Goal: Information Seeking & Learning: Learn about a topic

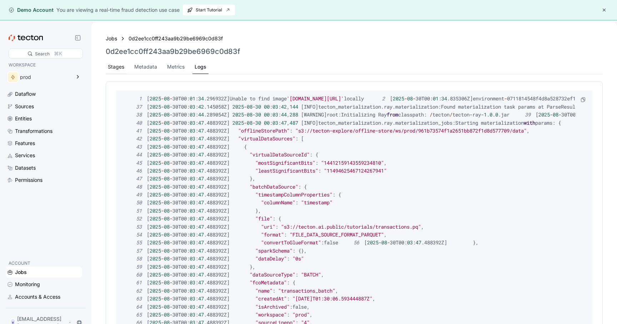
click at [116, 67] on div "Stages" at bounding box center [116, 67] width 16 height 8
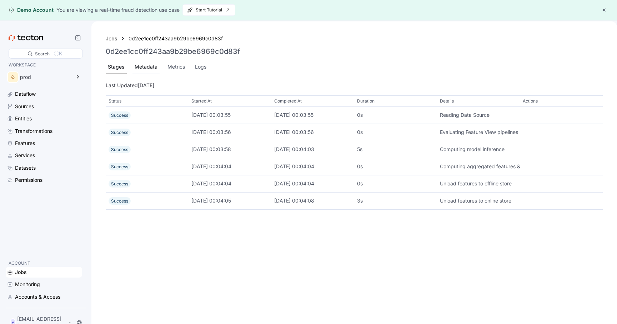
click at [141, 67] on div "Metadata" at bounding box center [146, 67] width 23 height 8
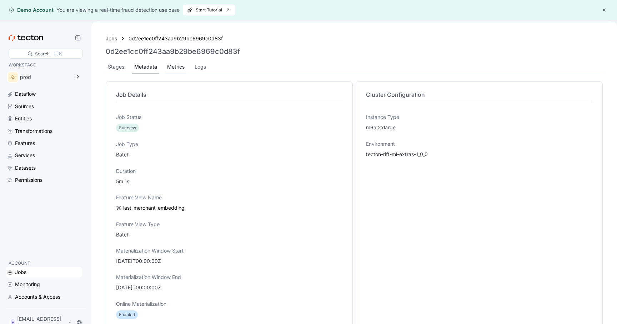
click at [166, 62] on div "Metrics" at bounding box center [176, 67] width 22 height 14
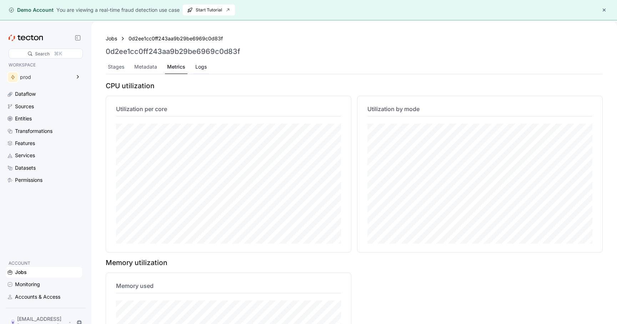
click at [202, 70] on div "Logs" at bounding box center [200, 67] width 11 height 8
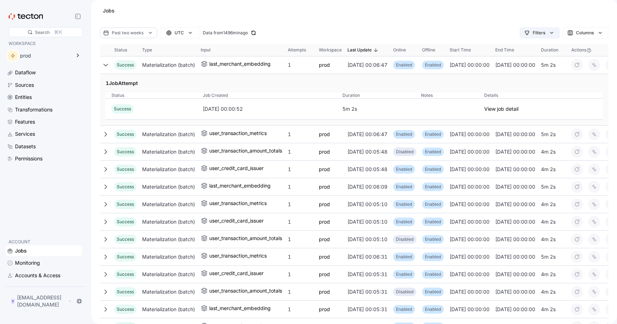
click at [533, 35] on div "Filters" at bounding box center [538, 32] width 12 height 7
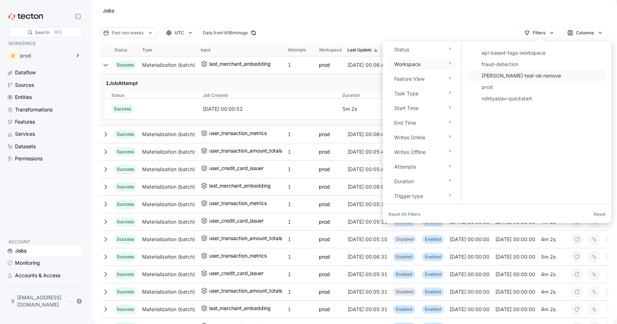
click at [492, 78] on div "Garrett-test-ok-remove" at bounding box center [541, 75] width 120 height 9
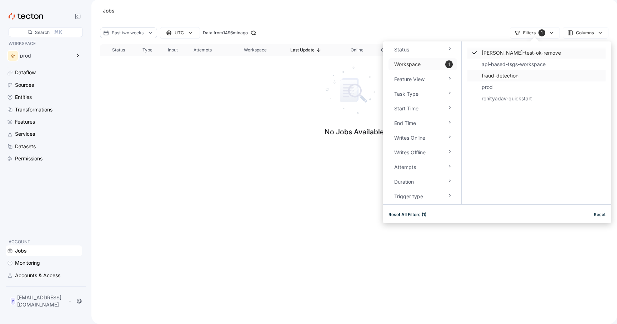
click at [478, 55] on span "Garrett-test-ok-remove - Checked option." at bounding box center [536, 52] width 138 height 11
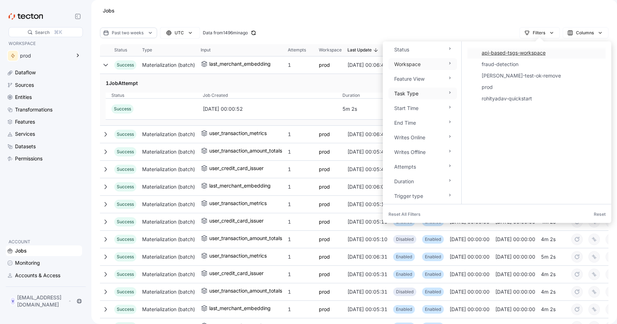
click at [416, 98] on div "Task Type" at bounding box center [422, 93] width 69 height 12
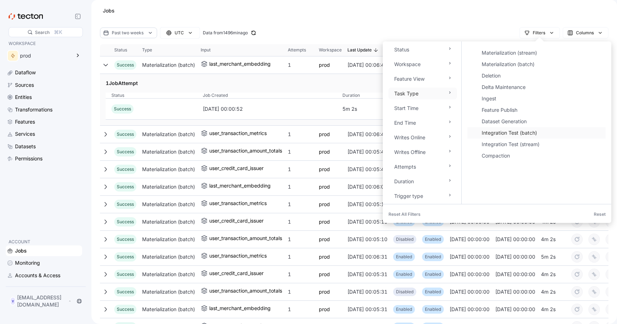
click at [478, 132] on span "Integration Test (batch)" at bounding box center [536, 132] width 138 height 11
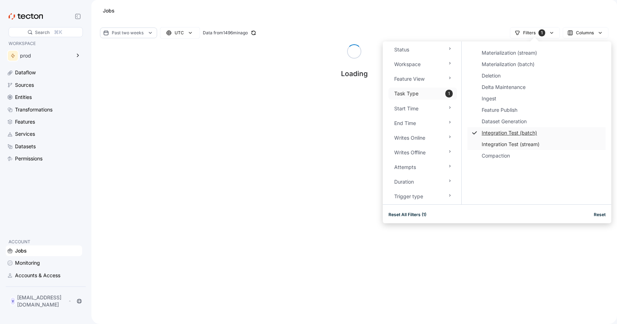
click at [478, 141] on span "Integration Test (stream)" at bounding box center [536, 143] width 138 height 11
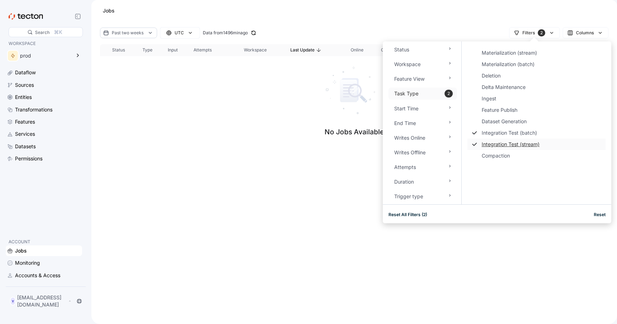
click at [460, 15] on div "Jobs" at bounding box center [354, 10] width 508 height 21
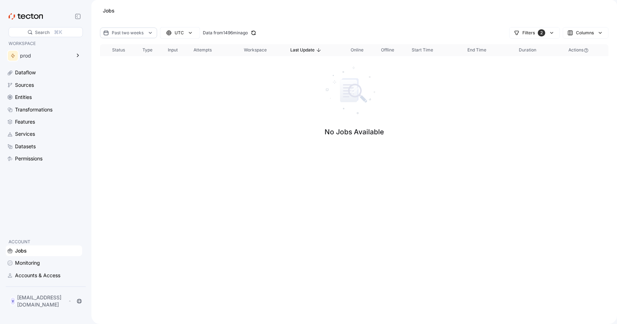
click at [146, 35] on div "Past two weeks" at bounding box center [128, 32] width 57 height 11
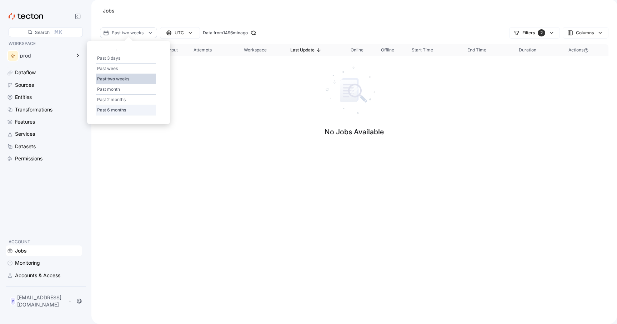
click at [136, 107] on div "Past 6 months" at bounding box center [126, 110] width 60 height 10
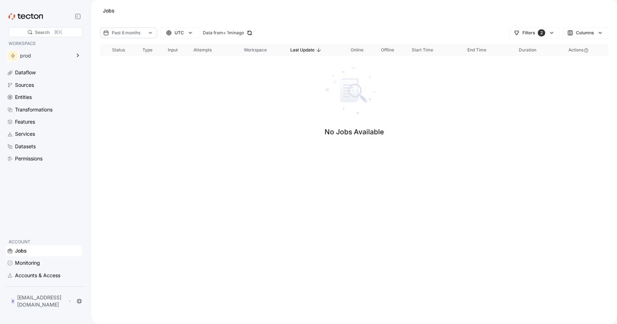
click at [147, 32] on icon at bounding box center [150, 32] width 7 height 7
click at [211, 77] on div "No Jobs Available" at bounding box center [354, 101] width 508 height 91
click at [175, 35] on div "UTC" at bounding box center [179, 32] width 9 height 7
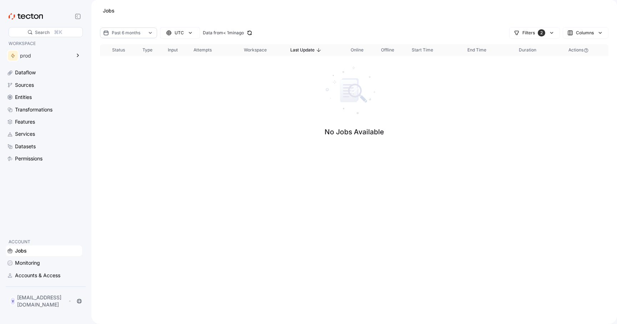
click at [152, 34] on icon at bounding box center [150, 32] width 7 height 7
click at [116, 51] on div "Custom" at bounding box center [126, 55] width 60 height 10
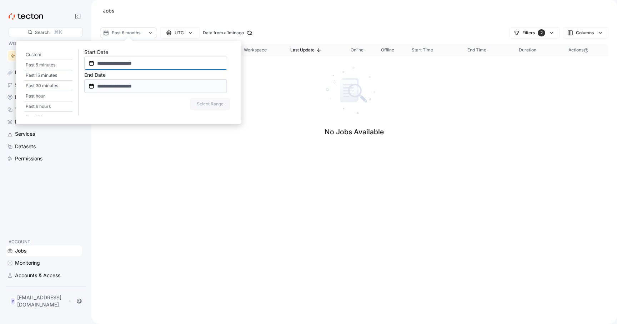
click at [113, 62] on input "**********" at bounding box center [155, 63] width 143 height 14
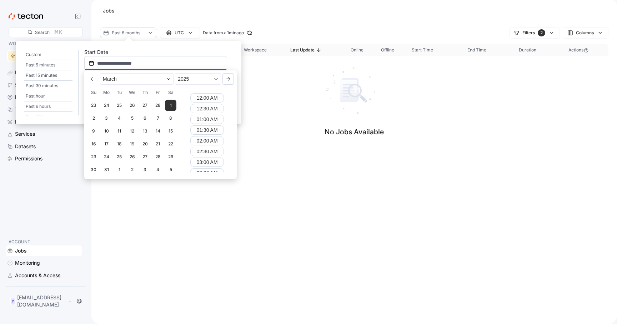
scroll to position [187, 0]
click at [95, 79] on button "Previous Month" at bounding box center [92, 78] width 11 height 11
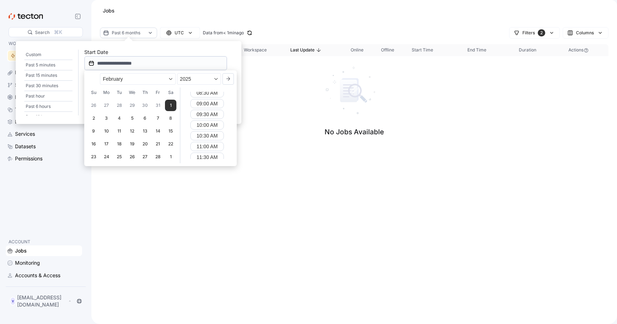
click at [95, 79] on div "Next month February 2025 February 2025 Su Mo Tu We Th Fr Sa 26 27 28 29 30 31 1…" at bounding box center [160, 118] width 147 height 90
click at [119, 79] on span "February" at bounding box center [113, 79] width 20 height 8
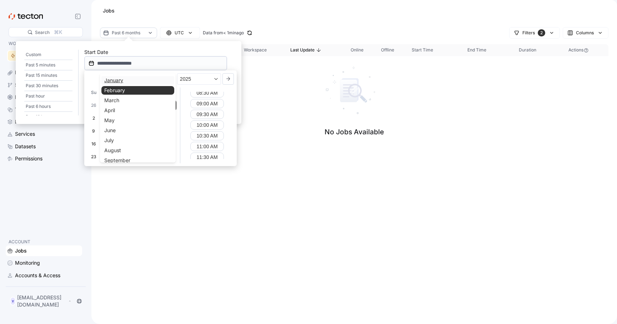
click at [121, 83] on div "January" at bounding box center [137, 80] width 73 height 9
type input "**********"
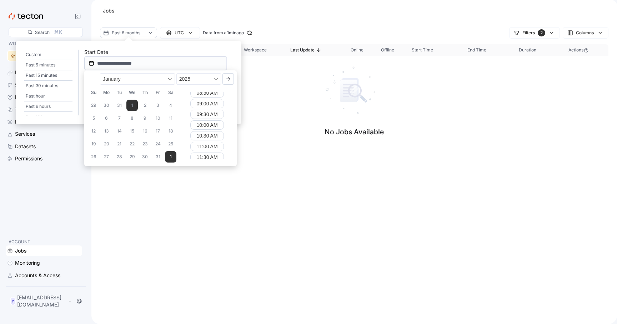
click at [184, 50] on div "Start Date" at bounding box center [155, 52] width 143 height 5
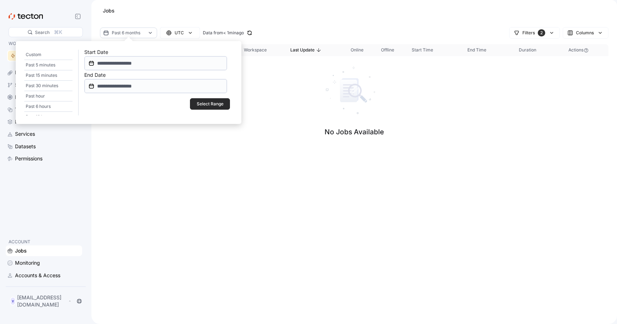
click at [197, 103] on span "Select Range" at bounding box center [209, 103] width 31 height 11
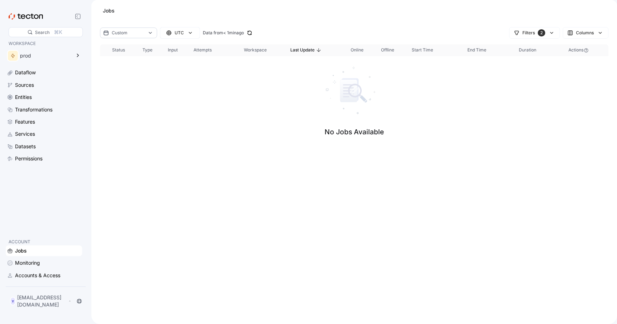
click at [140, 35] on div "Custom" at bounding box center [129, 32] width 34 height 7
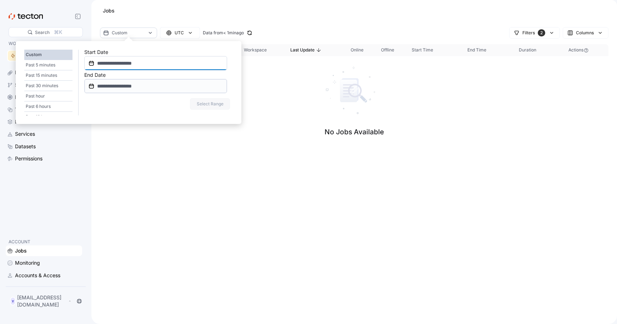
click at [123, 61] on input "**********" at bounding box center [155, 63] width 143 height 14
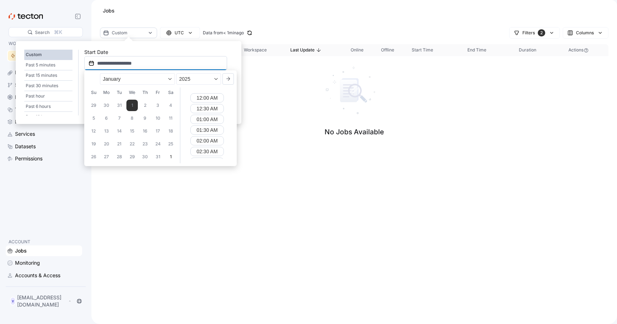
scroll to position [187, 0]
click at [120, 66] on input "**********" at bounding box center [155, 63] width 143 height 14
click at [121, 66] on input "**********" at bounding box center [155, 63] width 143 height 14
type input "**********"
click at [177, 18] on div "Jobs" at bounding box center [354, 10] width 508 height 21
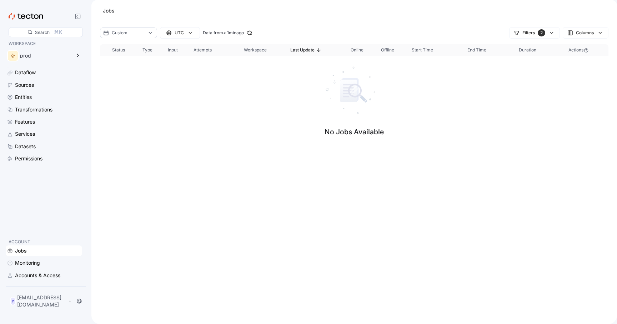
click at [148, 36] on icon at bounding box center [150, 32] width 7 height 7
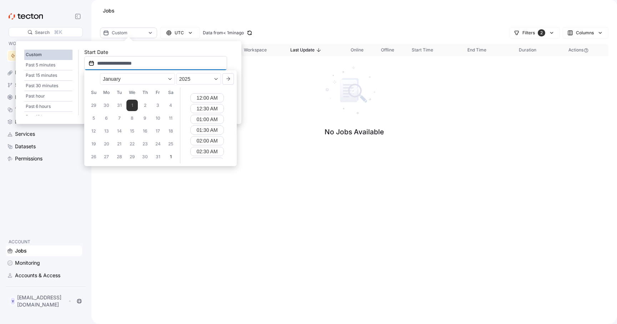
click at [122, 65] on input "**********" at bounding box center [155, 63] width 143 height 14
click at [109, 106] on div "30" at bounding box center [106, 105] width 11 height 11
click at [142, 198] on div "Custom UTC Data from < 1min ago Filters 2 Columns Sorting This table contains 0…" at bounding box center [353, 175] width 525 height 297
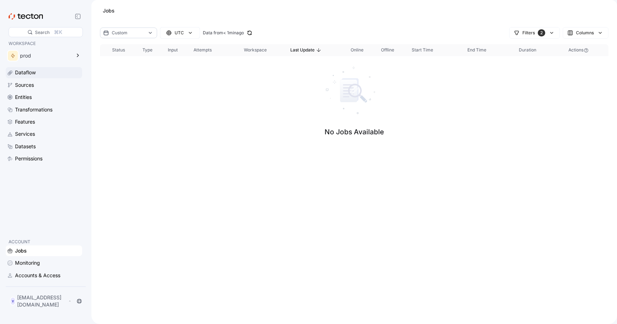
click at [36, 70] on div "Dataflow" at bounding box center [25, 73] width 21 height 8
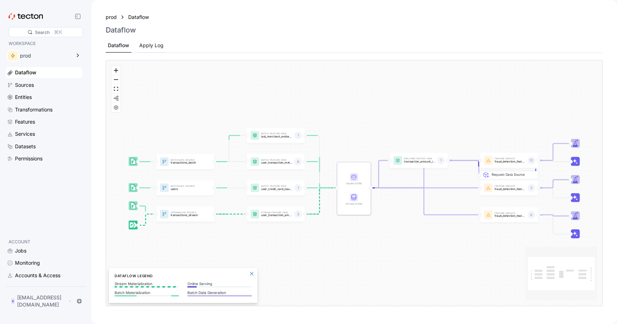
click at [159, 43] on appcues "× Welcome to Tecton! In Tecton’s Web UI, you can see how easy it is to manage, …" at bounding box center [308, 162] width 598 height 314
click at [155, 46] on div "Apply Log" at bounding box center [151, 45] width 24 height 8
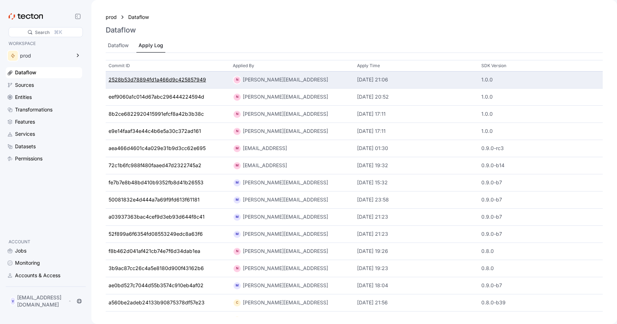
click at [165, 79] on div "2528b53d78894fd1a466d9c425857949" at bounding box center [156, 80] width 97 height 8
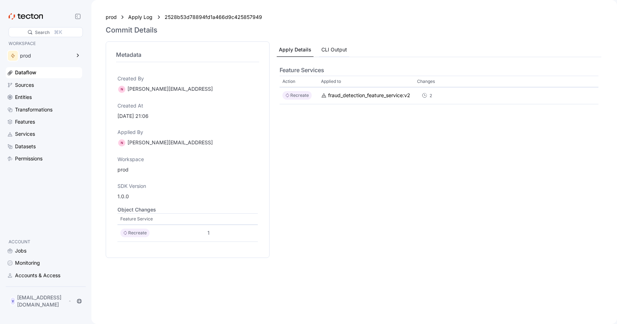
click at [330, 55] on div "CLI Output" at bounding box center [334, 50] width 30 height 14
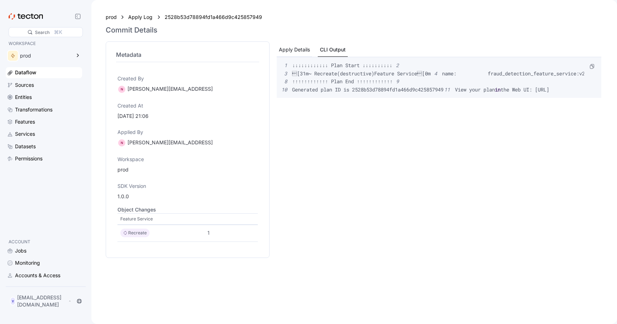
click at [306, 50] on div "Apply Details" at bounding box center [294, 50] width 31 height 8
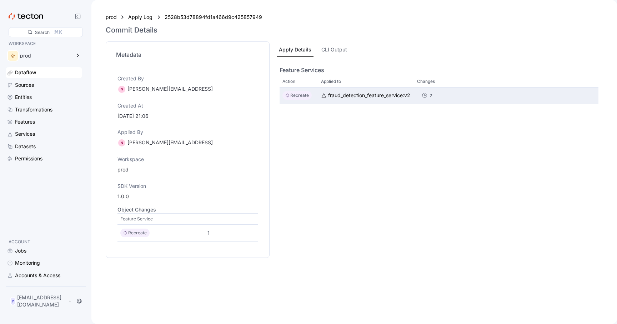
click at [430, 92] on div "2" at bounding box center [427, 95] width 21 height 9
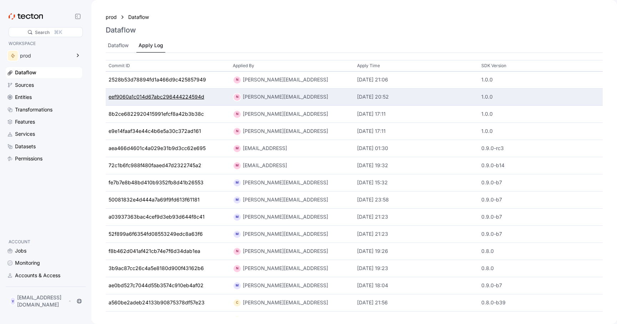
click at [183, 97] on div "eef9060a1c014d67abc296444224594d" at bounding box center [156, 97] width 96 height 8
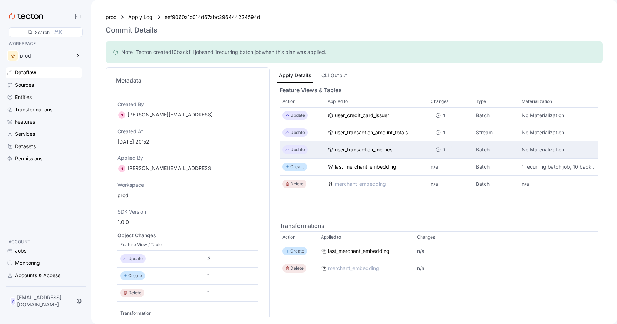
click at [442, 150] on div "1" at bounding box center [444, 149] width 6 height 7
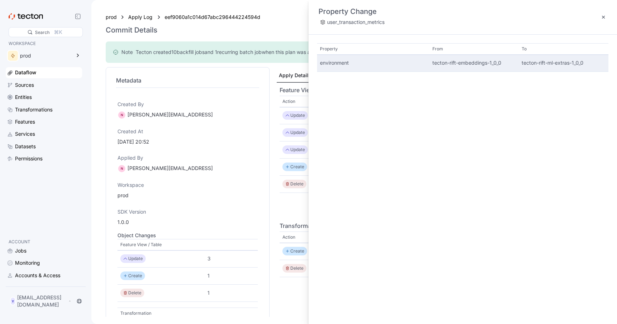
click at [464, 60] on div "tecton-rift-embeddings-1_0_0" at bounding box center [474, 63] width 84 height 8
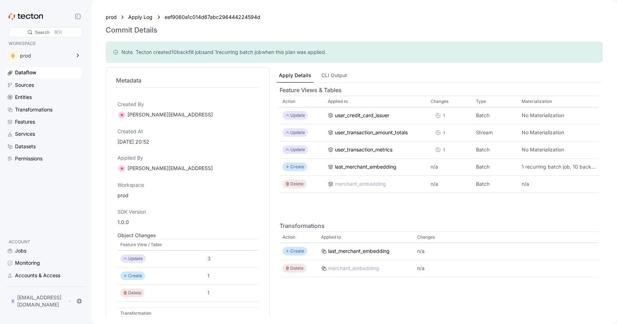
scroll to position [52, 0]
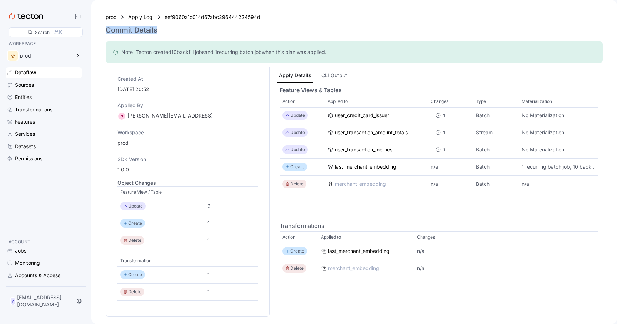
drag, startPoint x: 163, startPoint y: 30, endPoint x: 107, endPoint y: 30, distance: 56.4
click at [107, 30] on div "Commit Details" at bounding box center [354, 30] width 497 height 9
copy h3 "Commit Details"
click at [29, 254] on div "Jobs" at bounding box center [48, 251] width 66 height 8
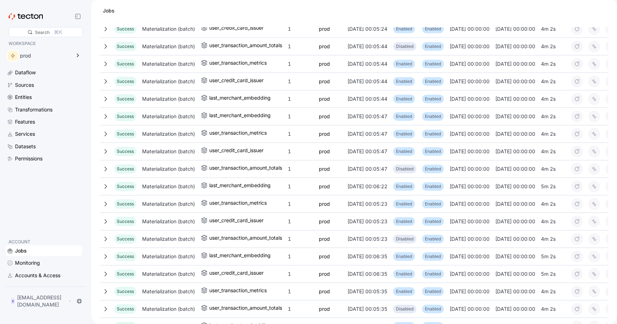
scroll to position [635, 0]
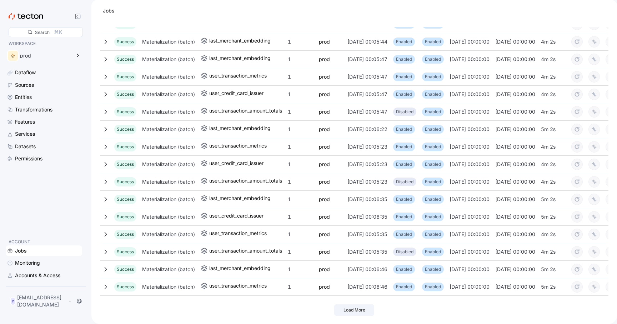
click at [354, 310] on span "Load More" at bounding box center [354, 309] width 31 height 11
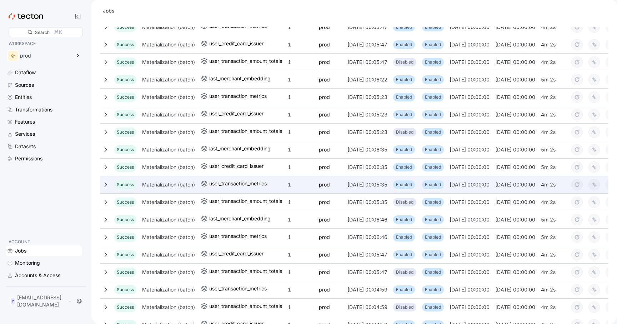
scroll to position [673, 0]
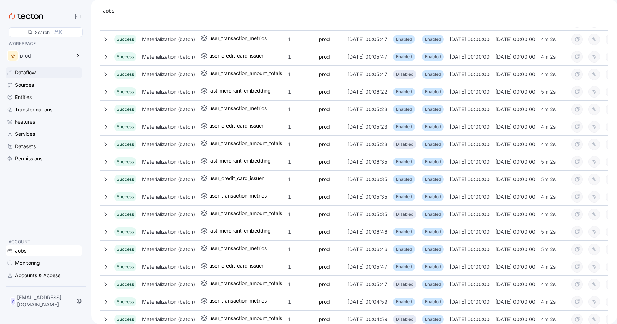
click at [17, 74] on div "Dataflow" at bounding box center [25, 73] width 21 height 8
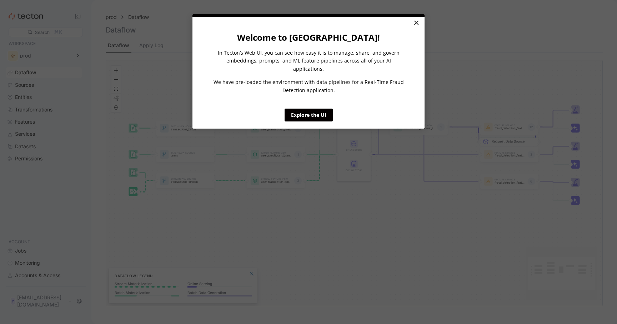
click at [420, 27] on link "×" at bounding box center [416, 23] width 12 height 13
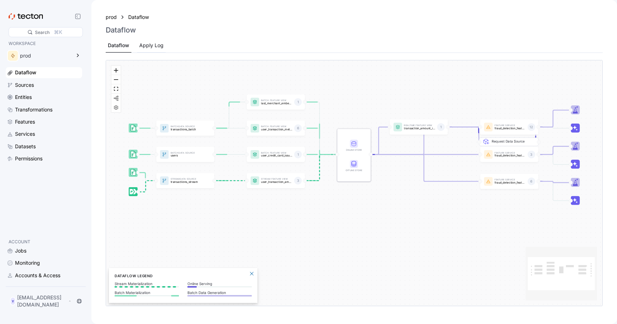
click at [141, 51] on div "Apply Log" at bounding box center [151, 46] width 29 height 14
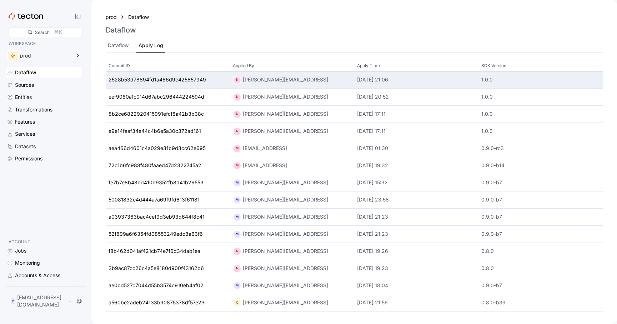
click at [160, 85] on div "2528b53d78894fd1a466d9c425857949" at bounding box center [168, 79] width 124 height 17
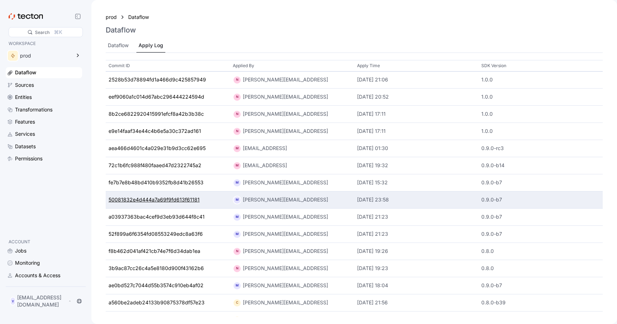
click at [181, 198] on div "50081832e4d444a7a69f9fd613f61181" at bounding box center [153, 200] width 91 height 8
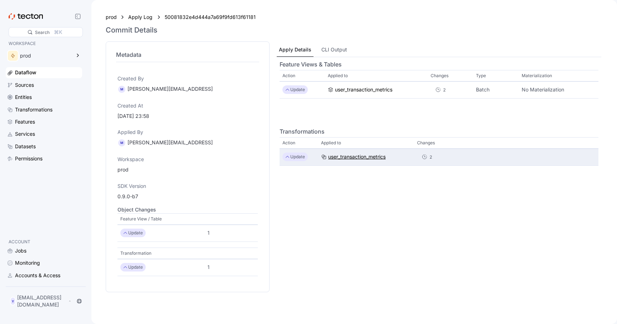
click at [340, 156] on div "user_transaction_metrics" at bounding box center [356, 157] width 57 height 8
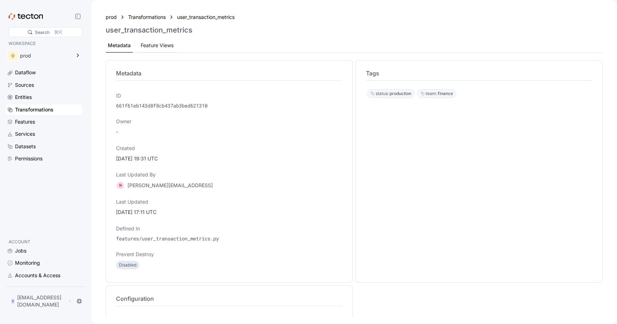
click at [148, 47] on div "Feature Views" at bounding box center [157, 45] width 33 height 8
